Goal: Task Accomplishment & Management: Use online tool/utility

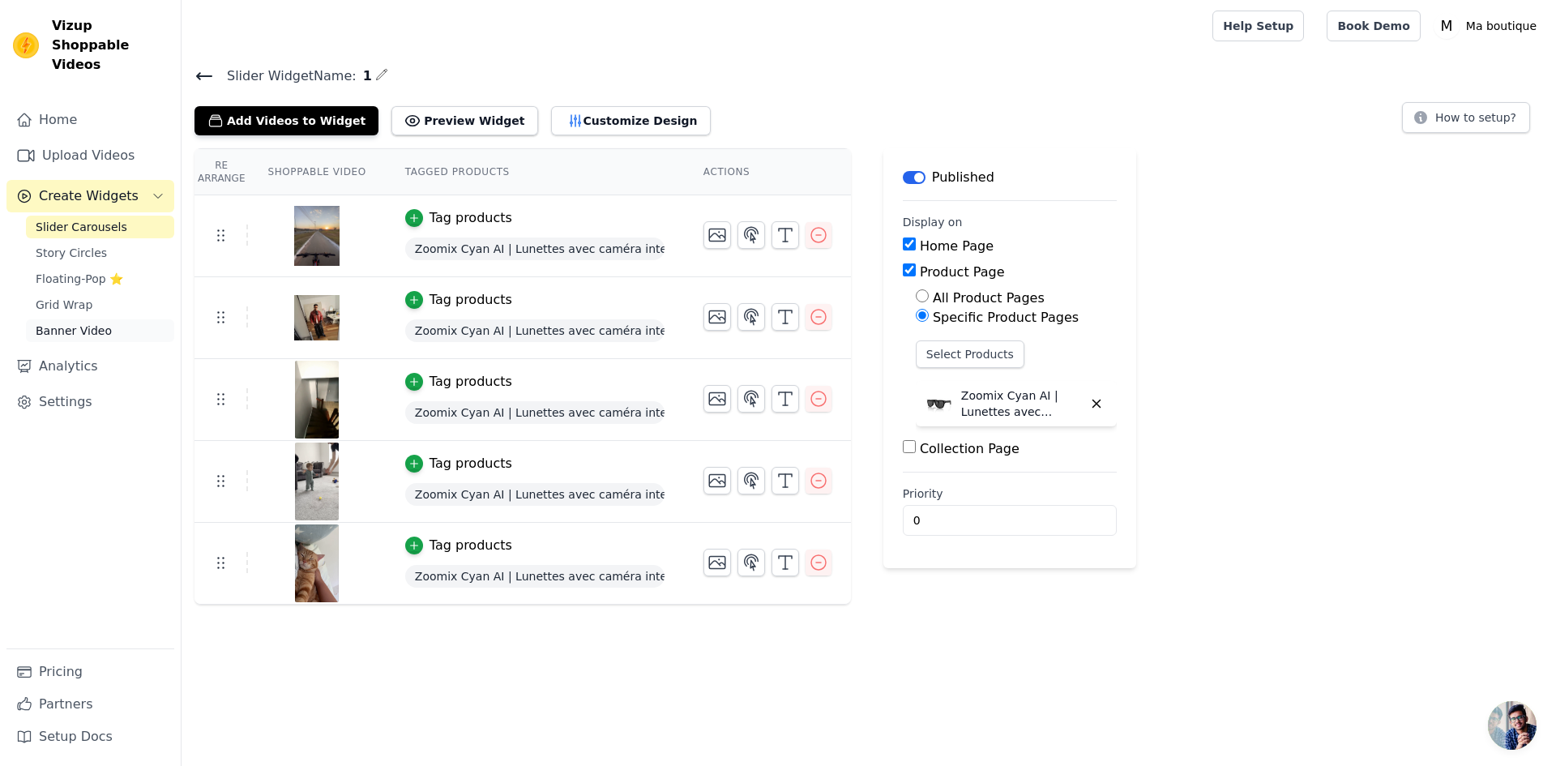
click at [95, 322] on span "Banner Video" at bounding box center [74, 330] width 76 height 16
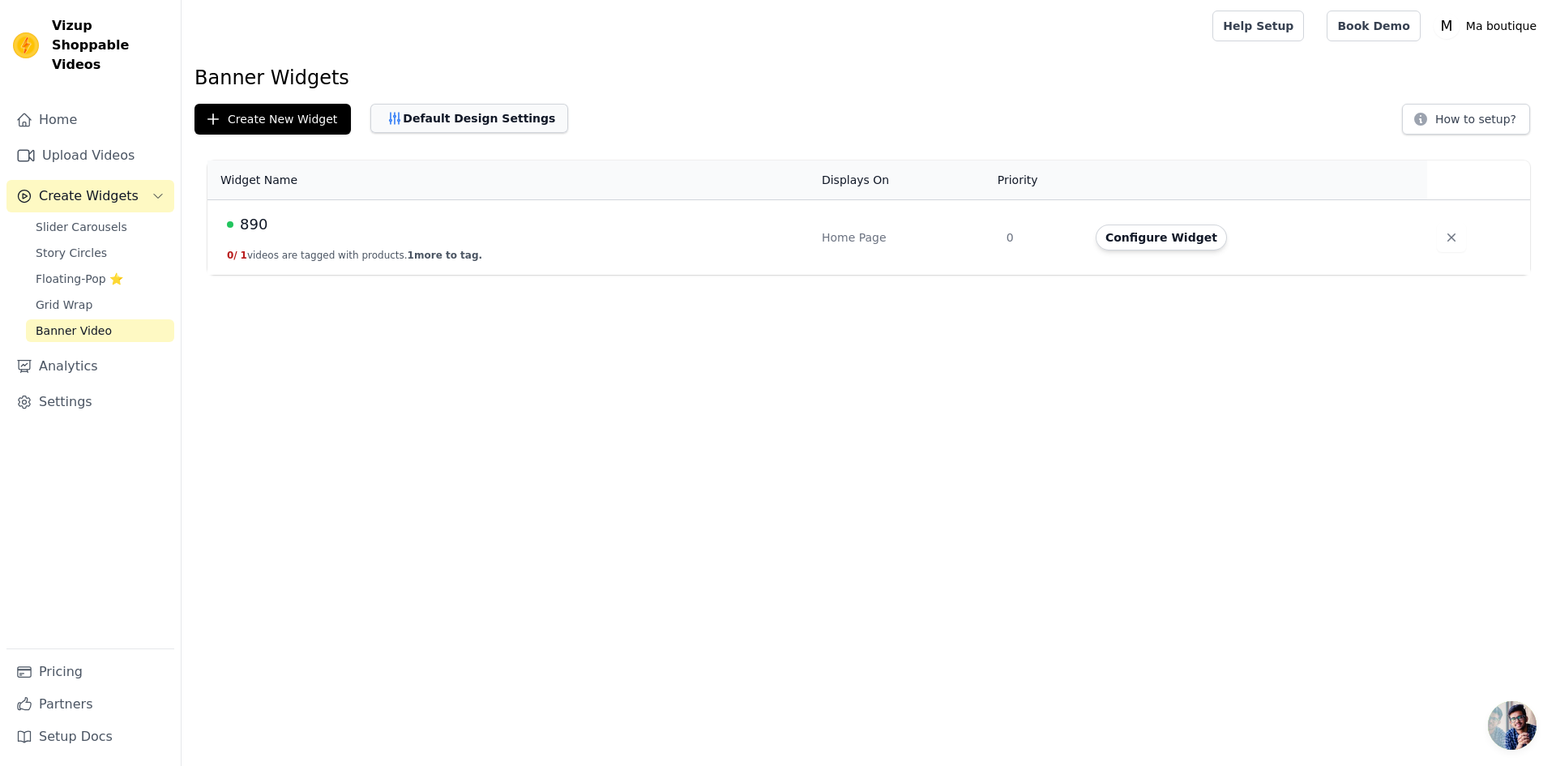
click at [459, 124] on button "Default Design Settings" at bounding box center [469, 118] width 198 height 29
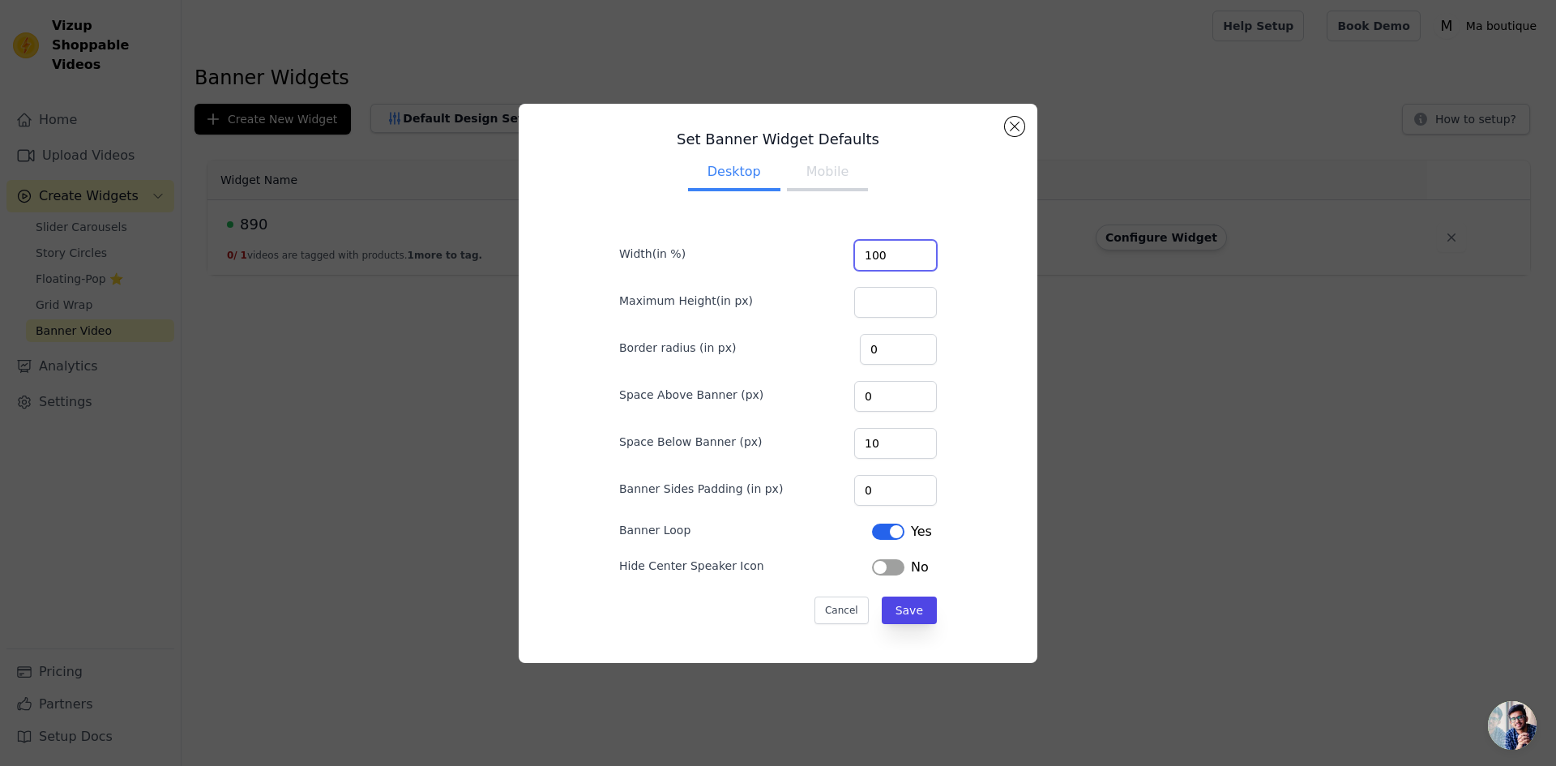
click at [910, 262] on input "100" at bounding box center [895, 255] width 83 height 31
click at [912, 250] on input "101" at bounding box center [895, 255] width 83 height 31
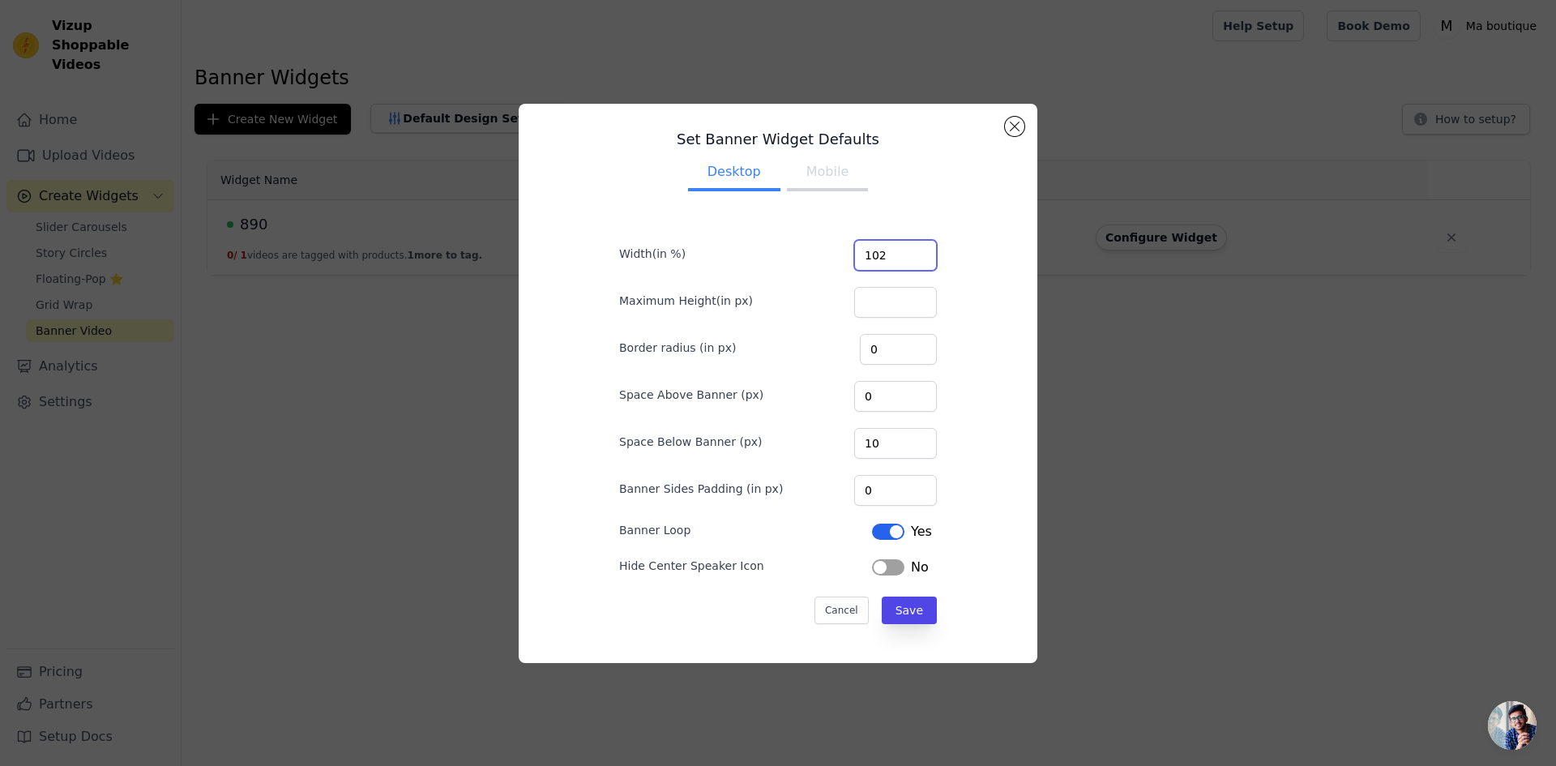
click at [912, 250] on input "102" at bounding box center [895, 255] width 83 height 31
click at [912, 250] on input "103" at bounding box center [895, 255] width 83 height 31
click at [912, 250] on input "104" at bounding box center [895, 255] width 83 height 31
drag, startPoint x: 886, startPoint y: 253, endPoint x: 850, endPoint y: 257, distance: 35.9
click at [854, 257] on input "104" at bounding box center [895, 255] width 83 height 31
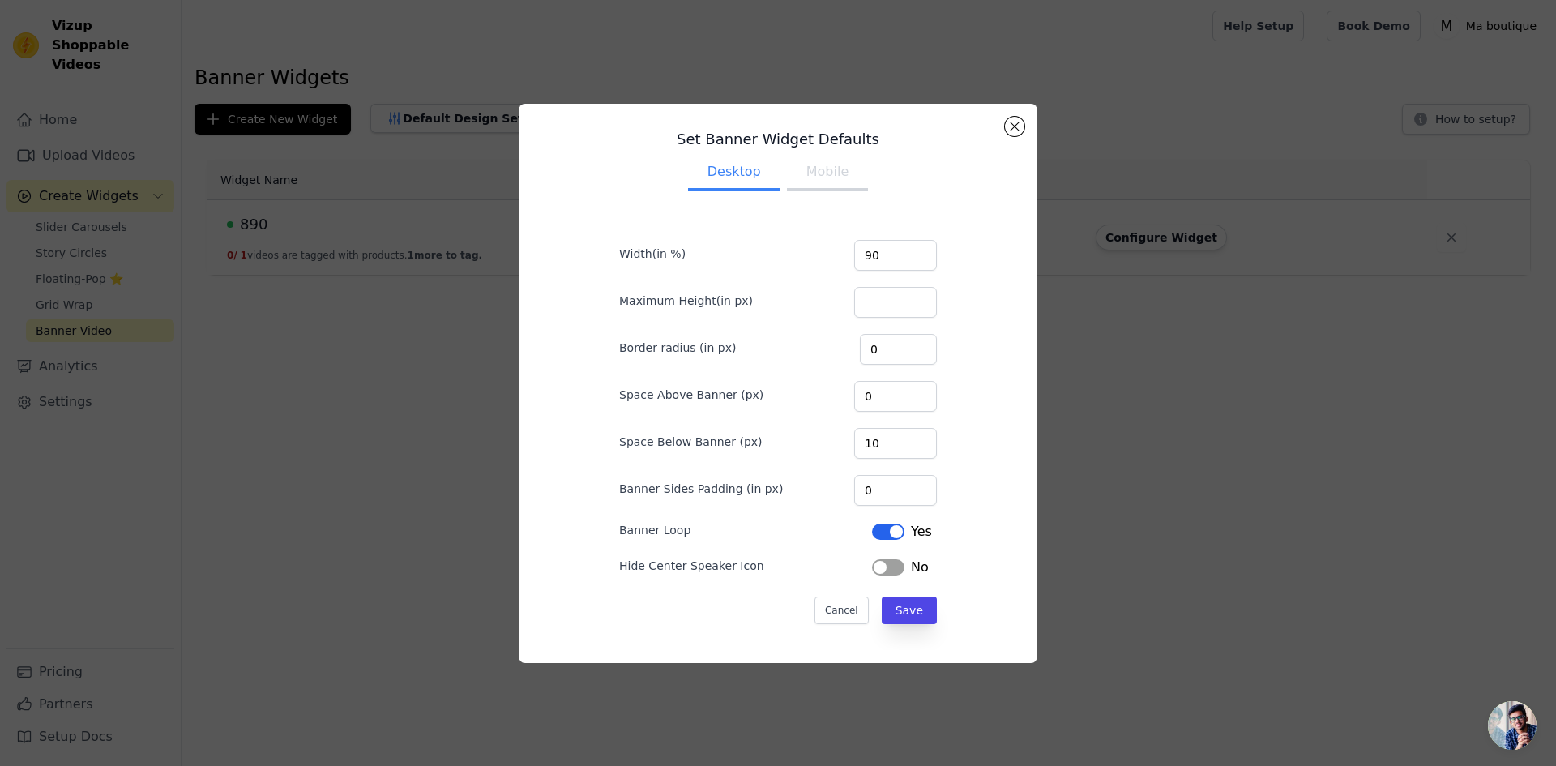
click at [964, 258] on div "Set Banner Widget Defaults Desktop Mobile Width(in %) 90 Maximum Height(in px) …" at bounding box center [777, 383] width 493 height 533
drag, startPoint x: 878, startPoint y: 259, endPoint x: 826, endPoint y: 258, distance: 51.9
click at [826, 258] on div "Width(in %) 90" at bounding box center [778, 254] width 318 height 34
type input "50"
click at [984, 264] on div "Set Banner Widget Defaults Desktop Mobile Width(in %) 50 Maximum Height(in px) …" at bounding box center [777, 383] width 493 height 533
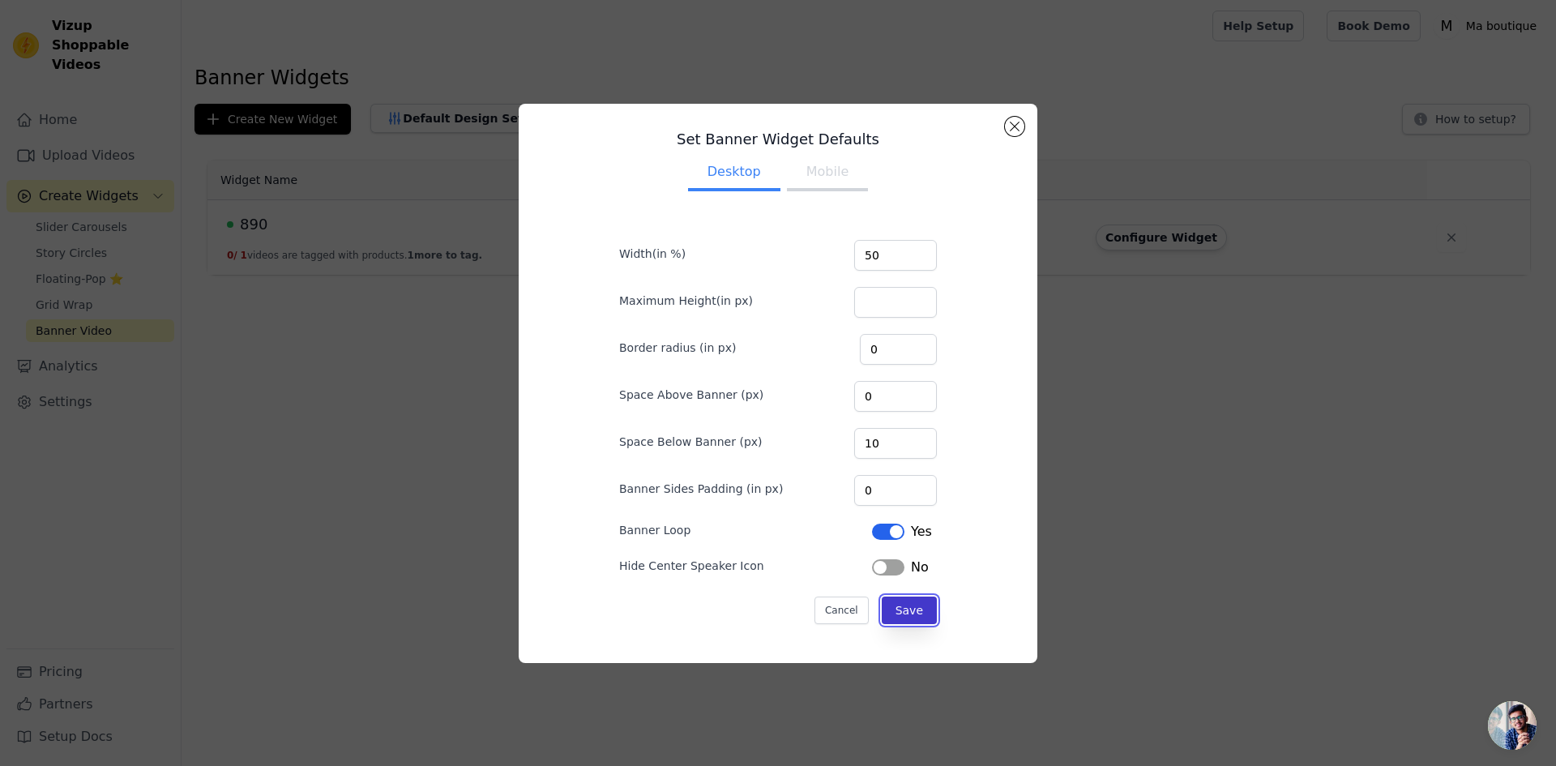
click at [911, 604] on button "Save" at bounding box center [908, 610] width 55 height 28
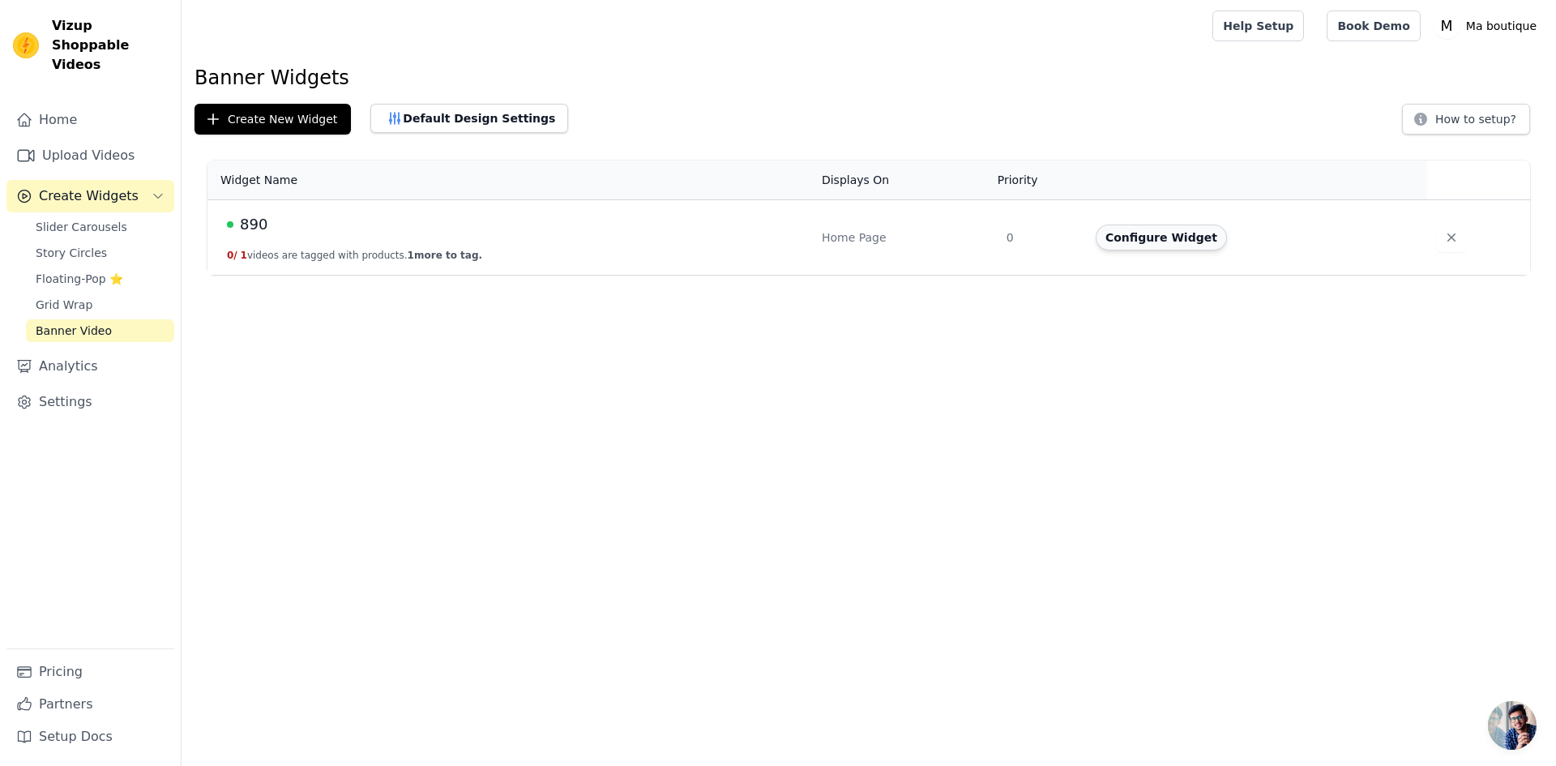
click at [1117, 236] on button "Configure Widget" at bounding box center [1160, 237] width 131 height 26
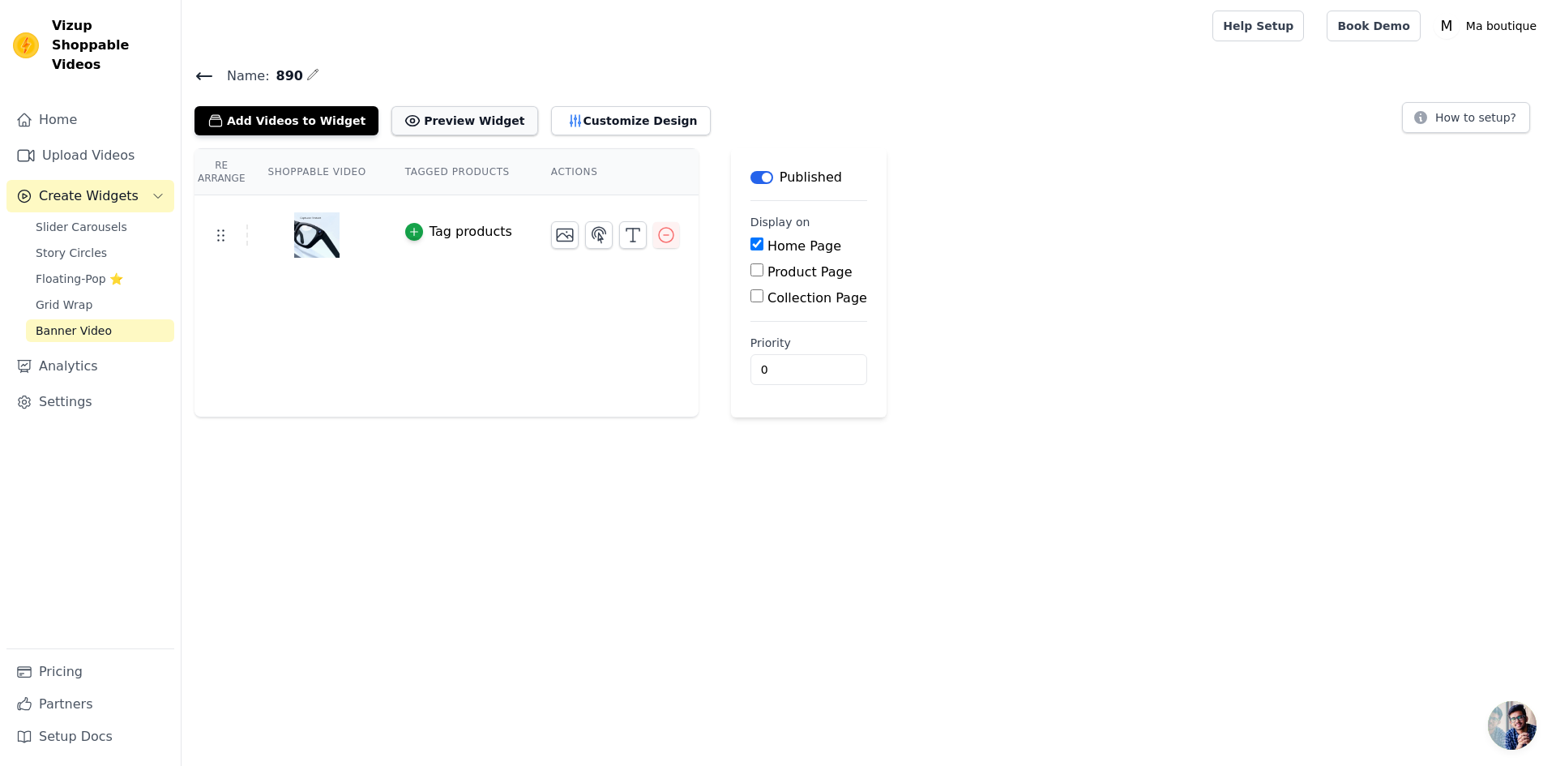
click at [458, 112] on button "Preview Widget" at bounding box center [464, 120] width 146 height 29
click at [587, 116] on button "Customize Design" at bounding box center [631, 120] width 160 height 29
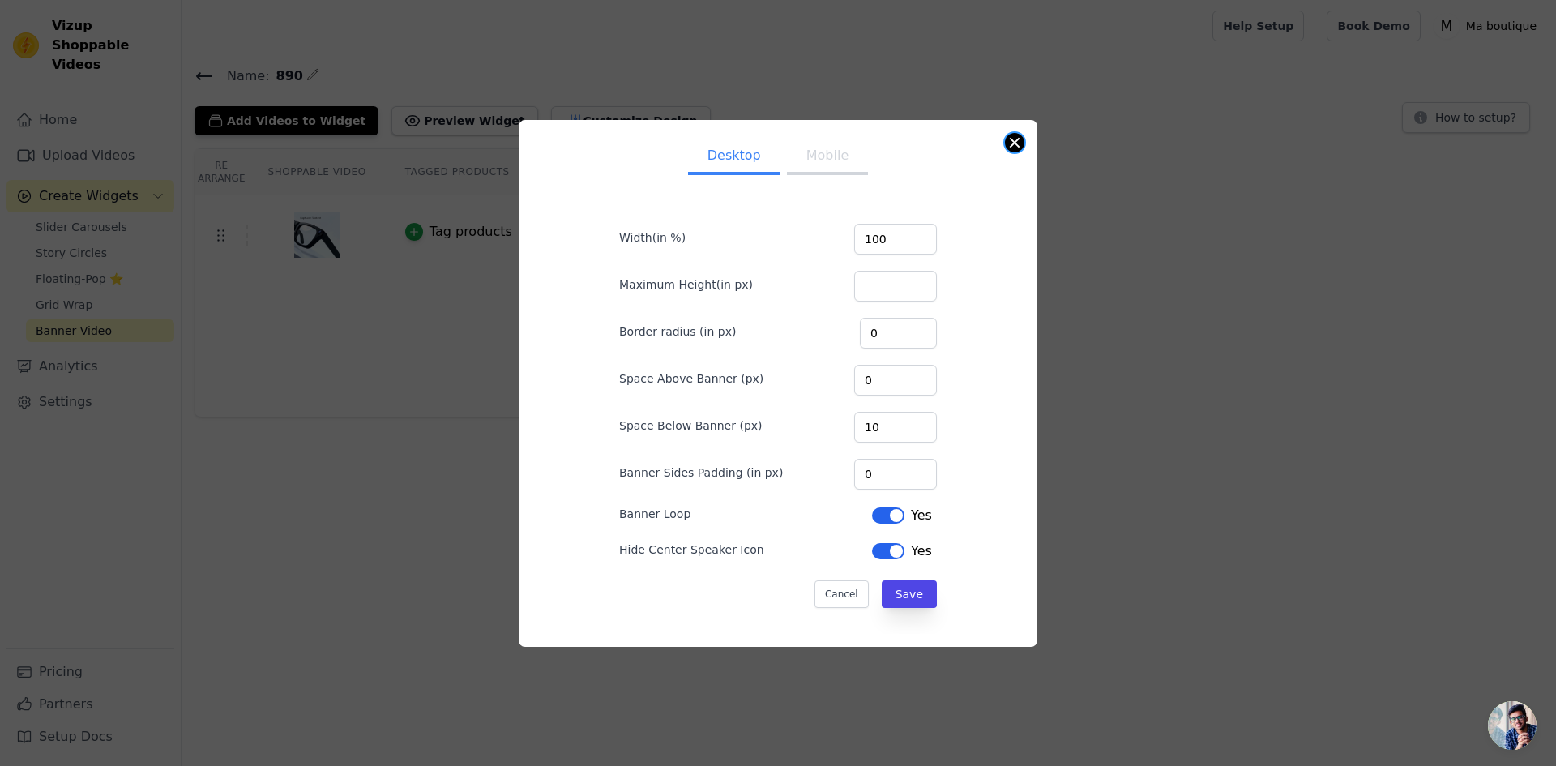
click at [1018, 147] on button "Close modal" at bounding box center [1014, 142] width 19 height 19
